Goal: Task Accomplishment & Management: Manage account settings

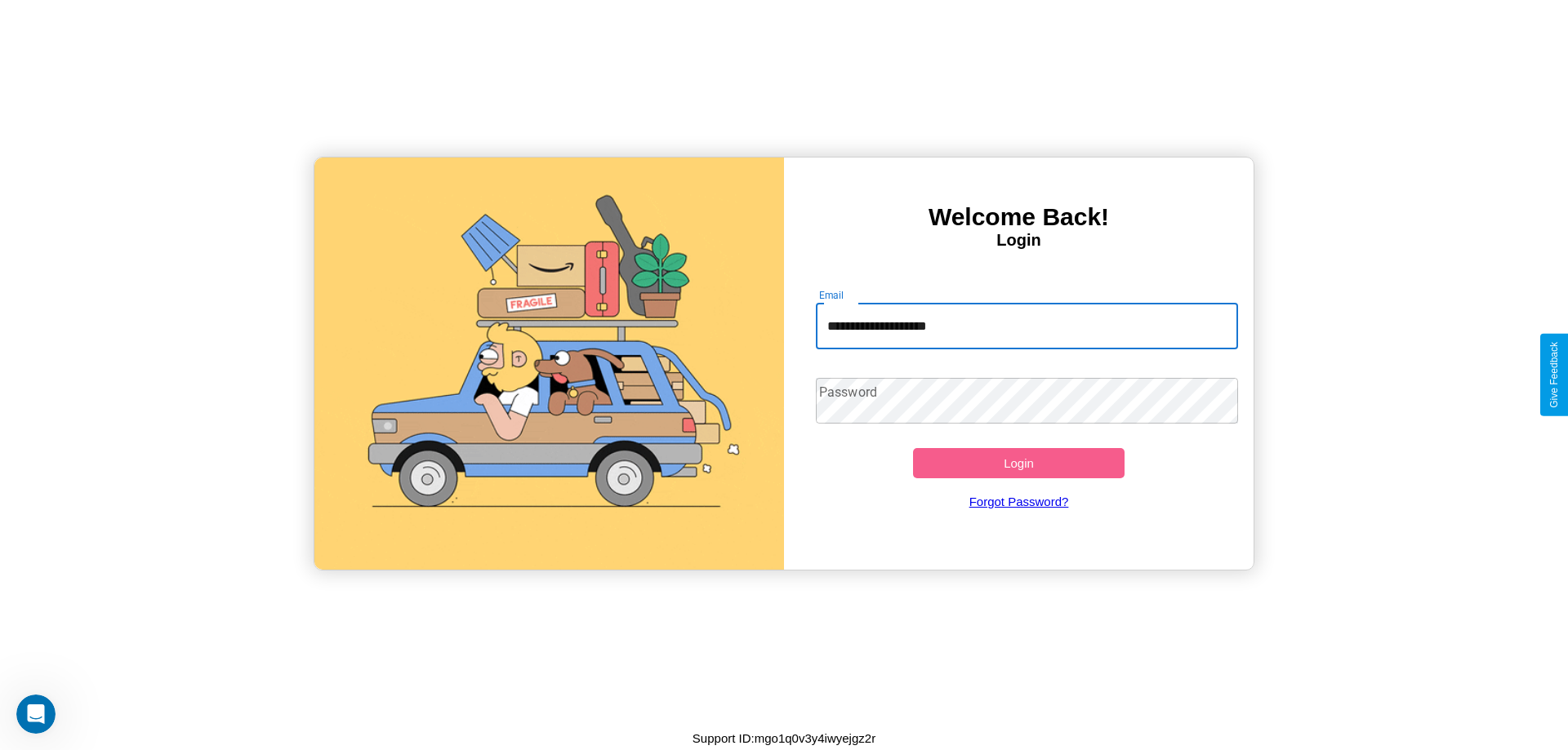
type input "**********"
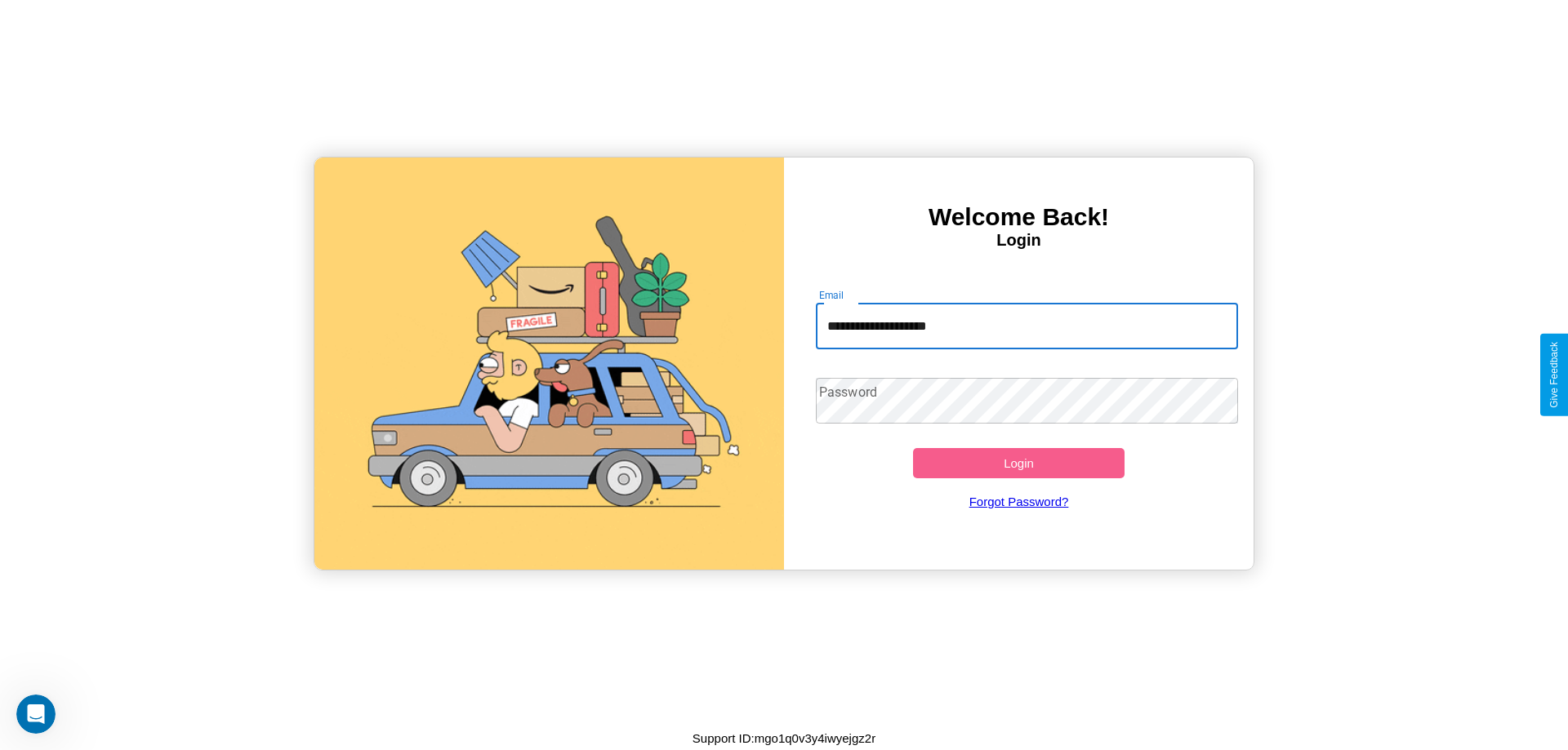
click at [1018, 463] on button "Login" at bounding box center [1018, 464] width 212 height 30
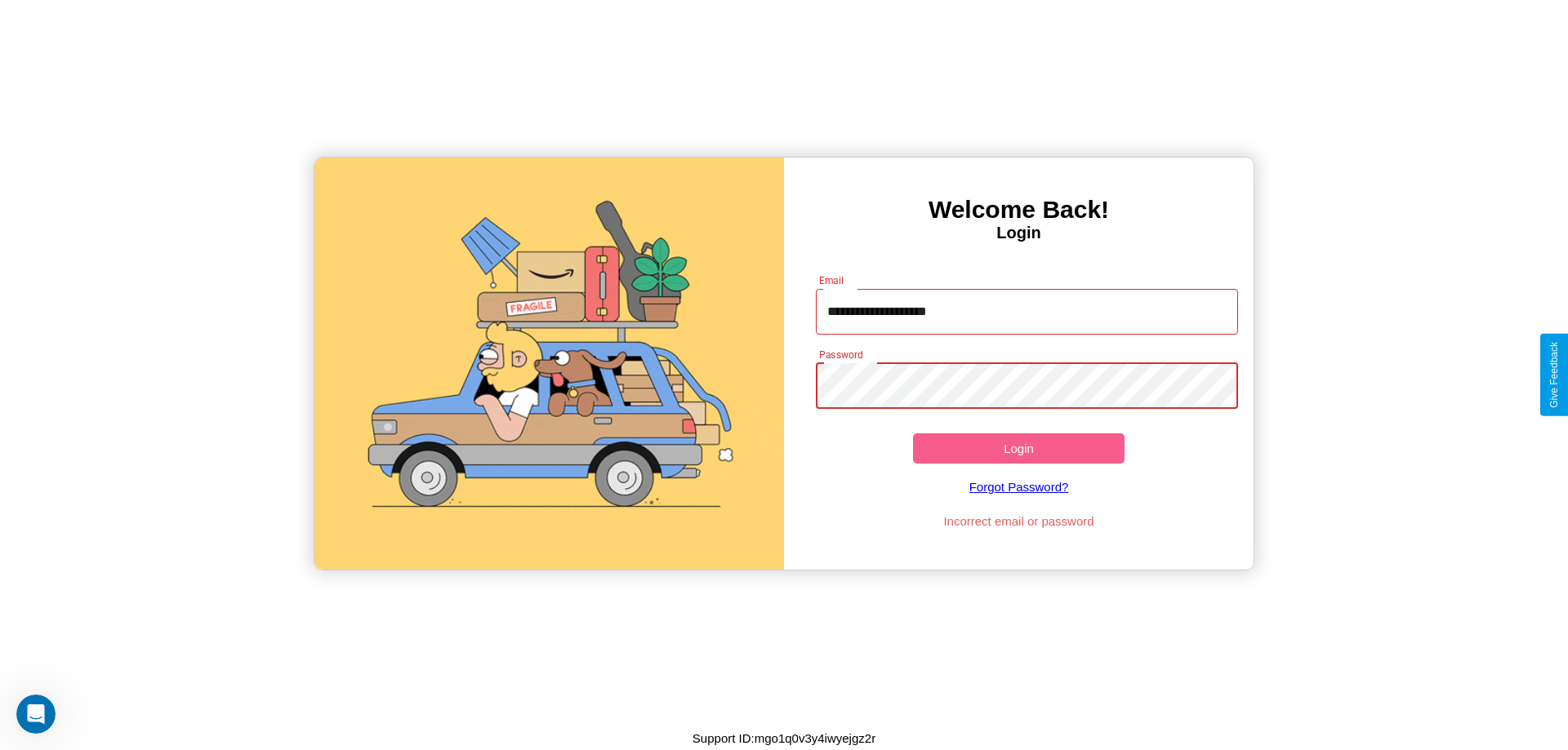
click at [1018, 449] on button "Login" at bounding box center [1018, 449] width 212 height 30
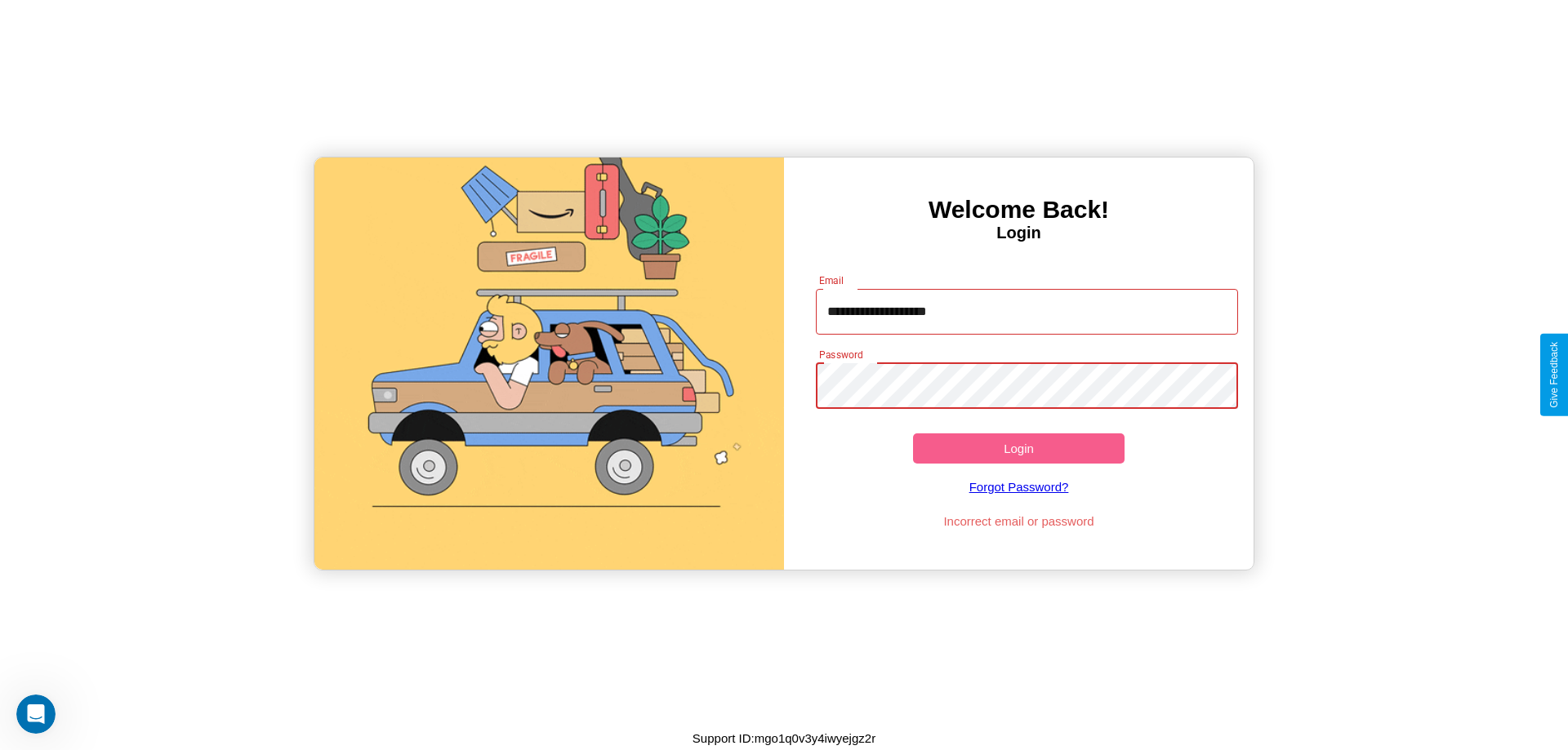
click at [1018, 449] on button "Login" at bounding box center [1018, 449] width 212 height 30
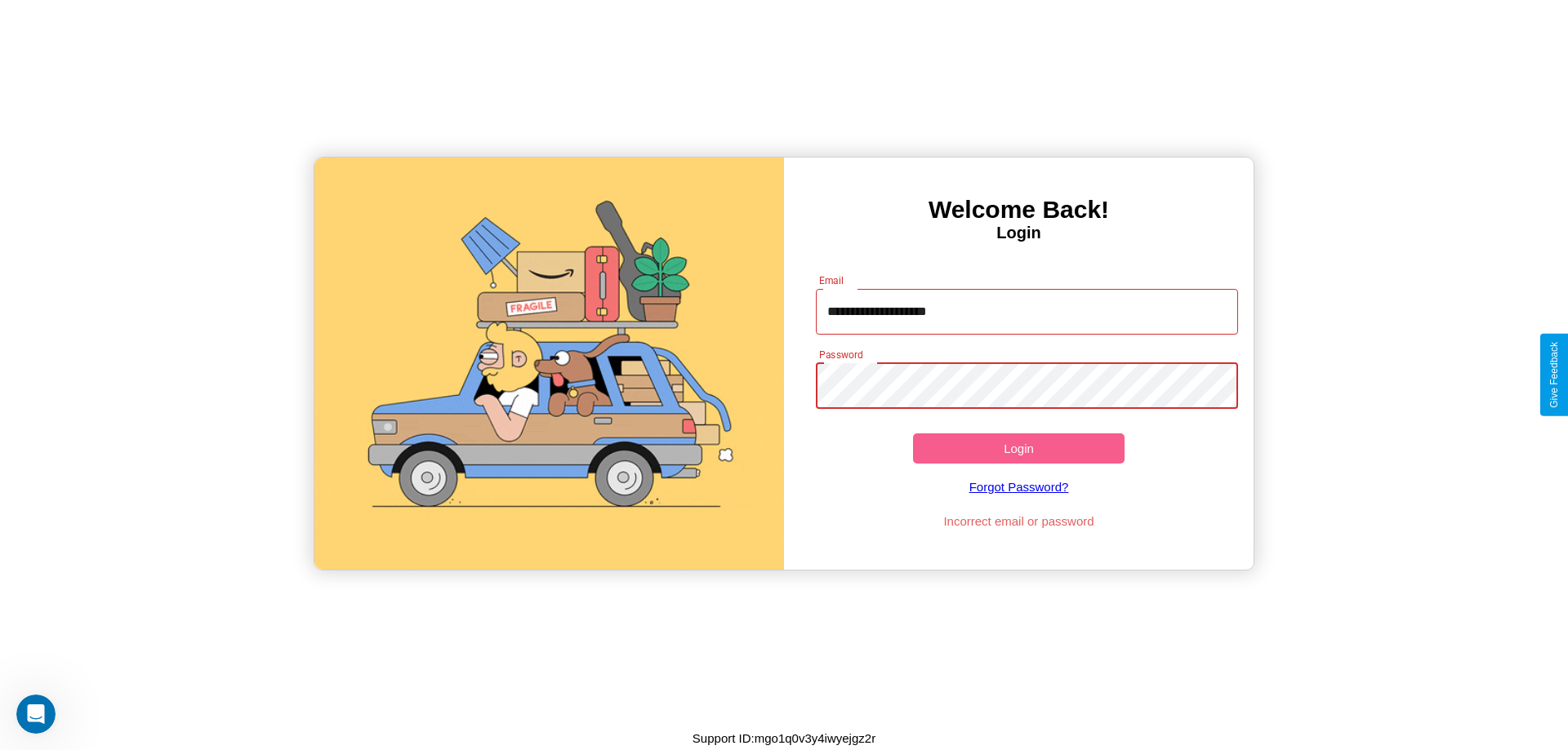
click at [1018, 449] on button "Login" at bounding box center [1018, 449] width 212 height 30
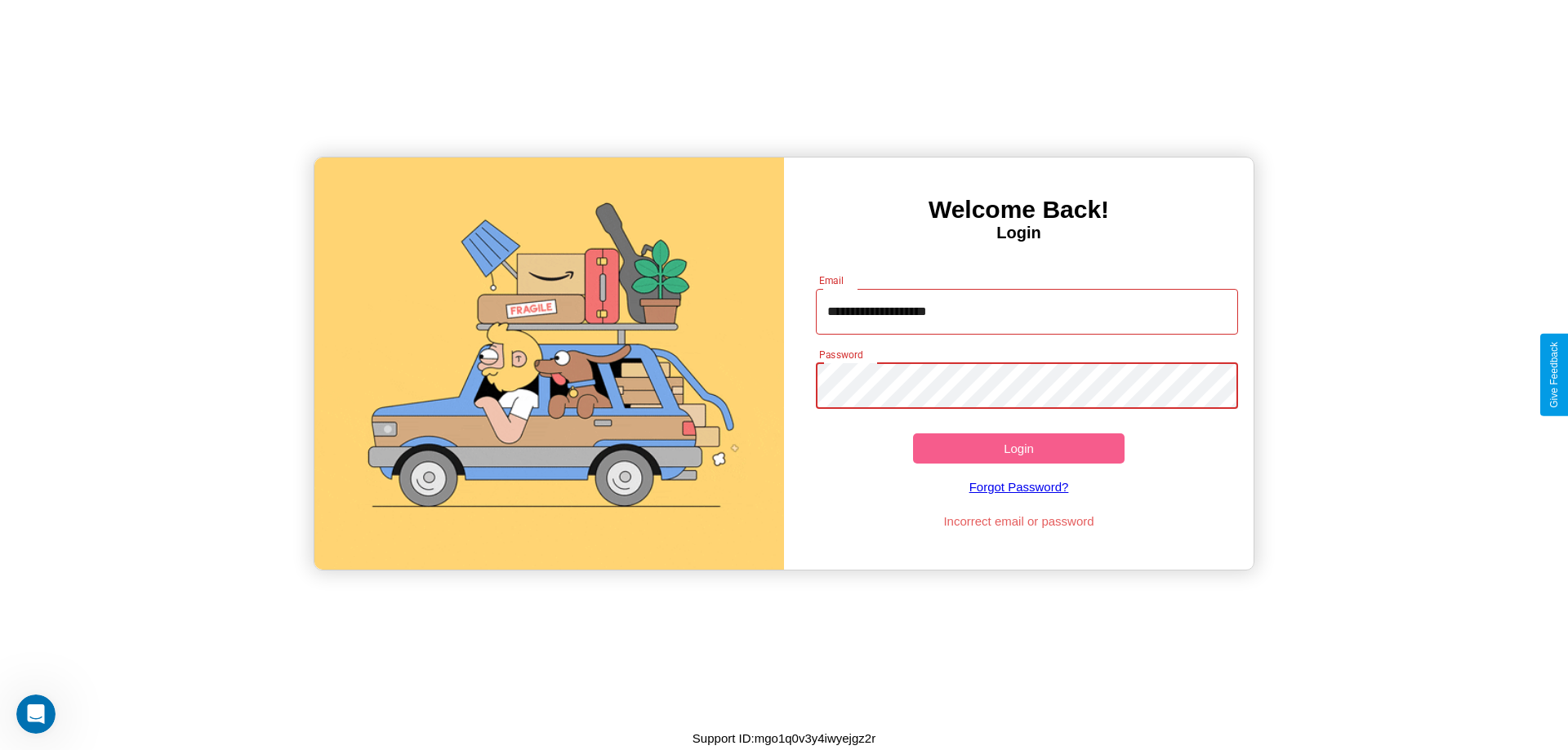
click at [1018, 449] on button "Login" at bounding box center [1018, 449] width 212 height 30
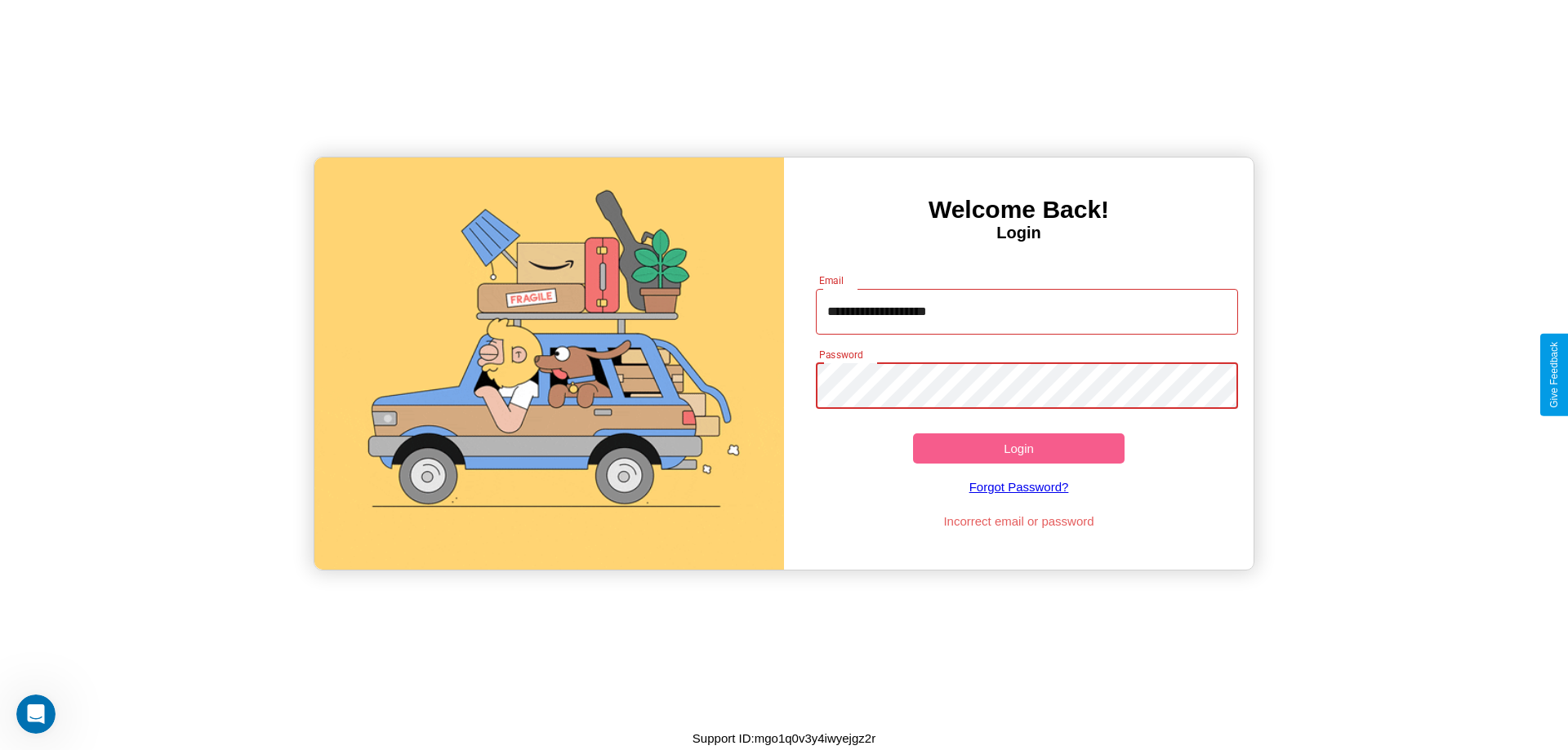
click at [1018, 449] on button "Login" at bounding box center [1018, 449] width 212 height 30
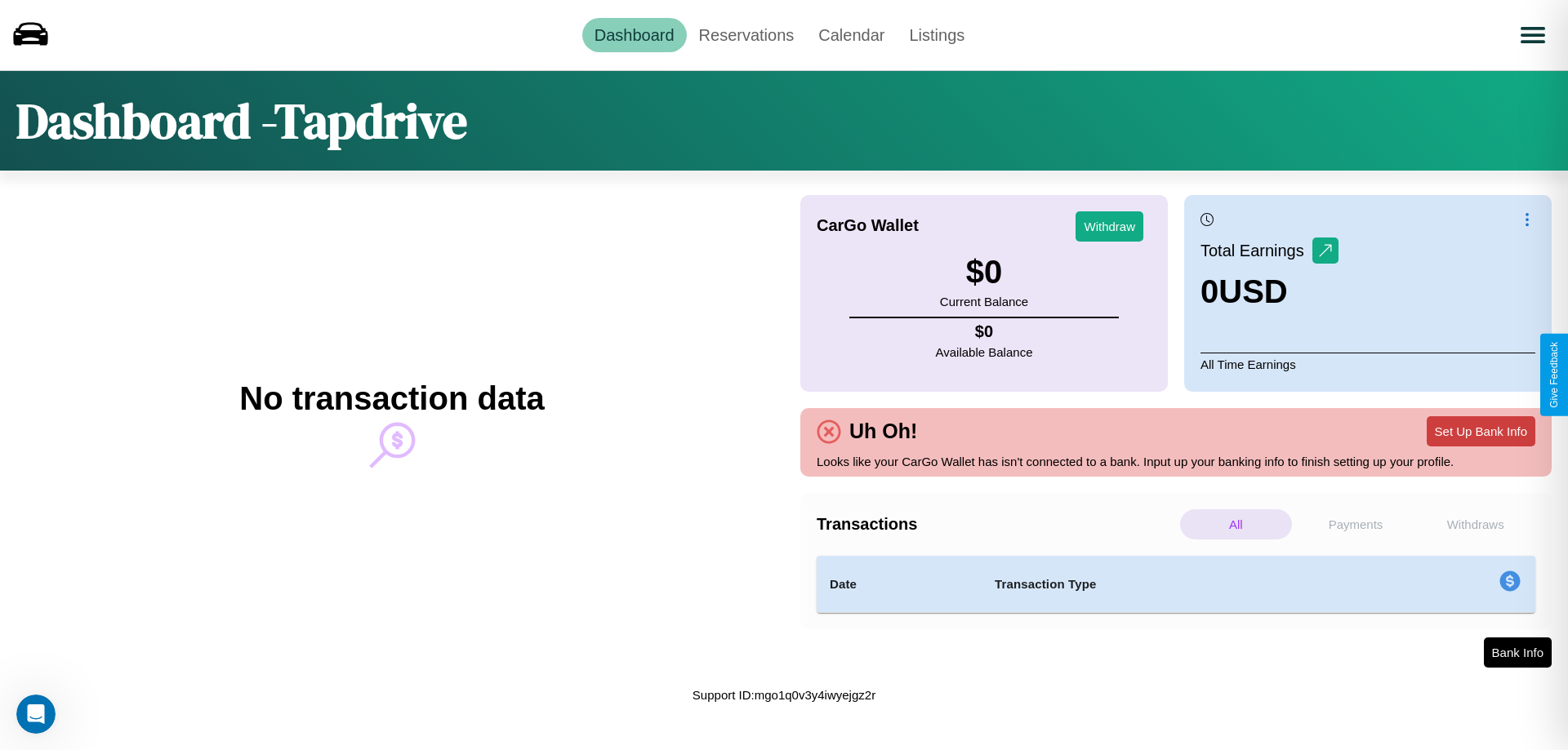
click at [1480, 431] on button "Set Up Bank Info" at bounding box center [1480, 432] width 109 height 30
